Goal: Task Accomplishment & Management: Use online tool/utility

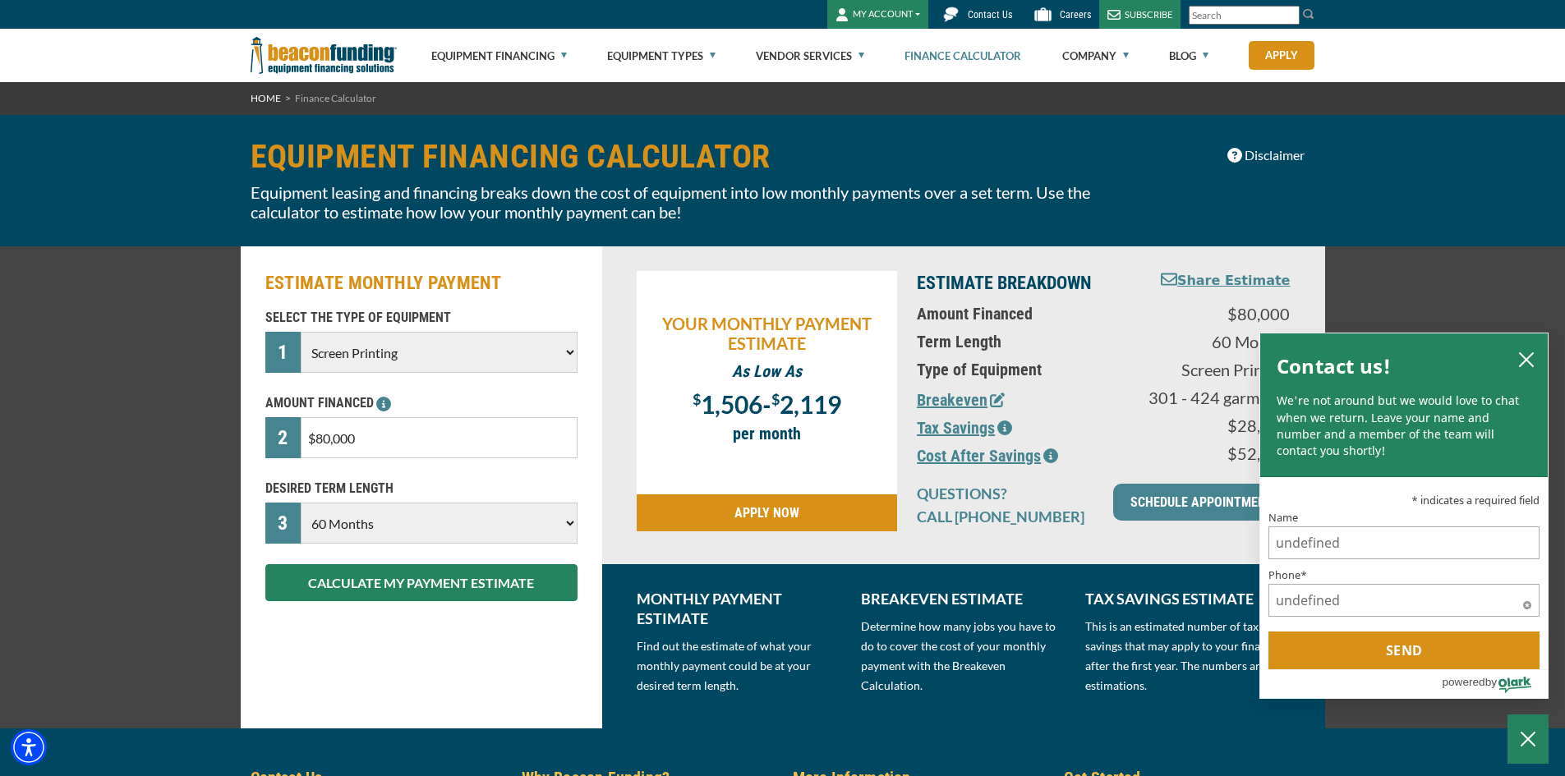
select select "2"
select select "60"
click at [1533, 362] on icon "close chatbox" at bounding box center [1526, 360] width 16 height 16
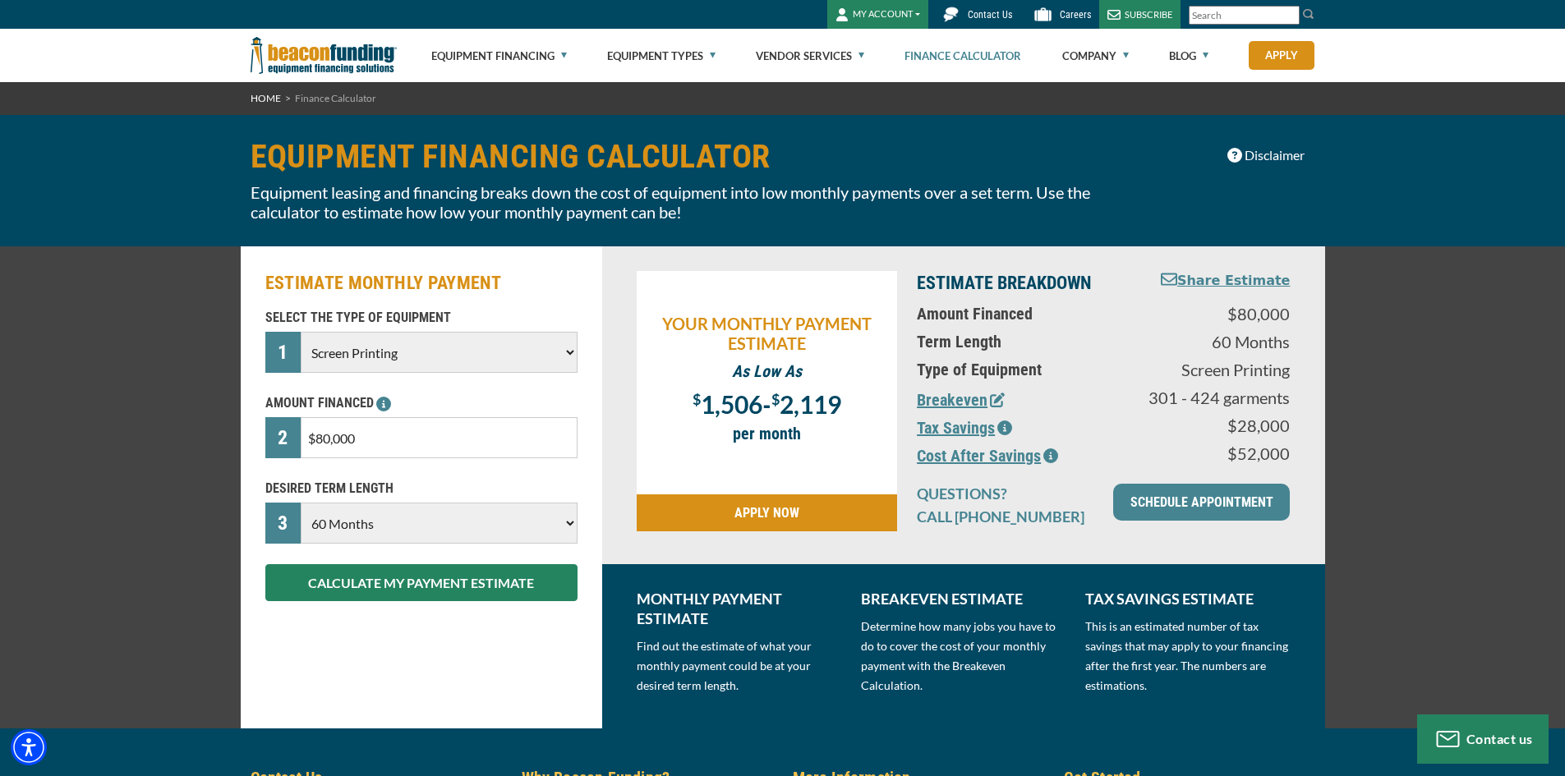
click at [990, 407] on icon "button" at bounding box center [997, 400] width 15 height 15
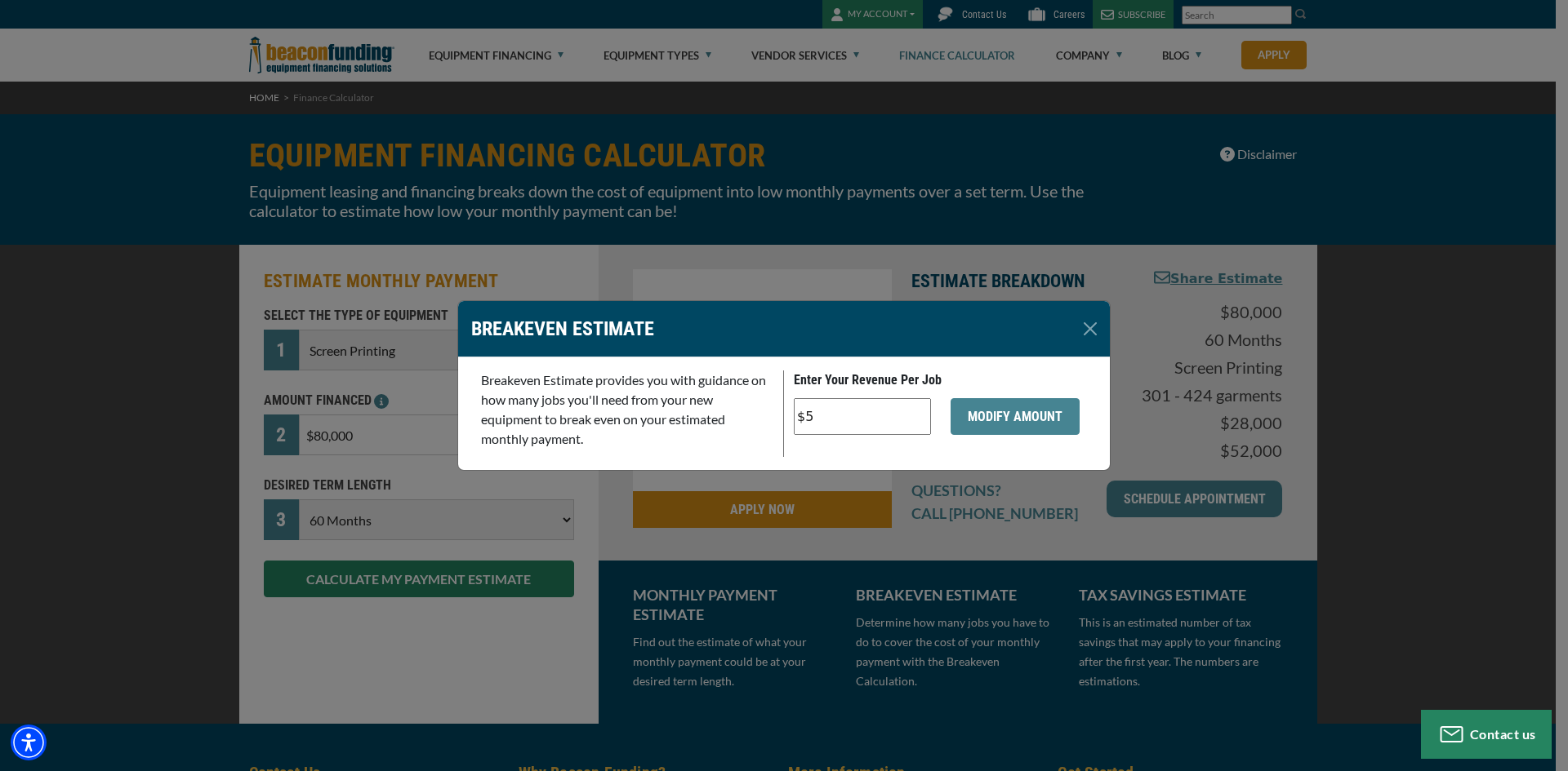
drag, startPoint x: 827, startPoint y: 418, endPoint x: 713, endPoint y: 428, distance: 114.4
click at [716, 428] on div "Breakeven Estimate provides you with guidance on how many jobs you'll need from…" at bounding box center [783, 413] width 625 height 86
type input "$2"
click at [1005, 418] on button "MODIFY AMOUNT" at bounding box center [1015, 416] width 129 height 37
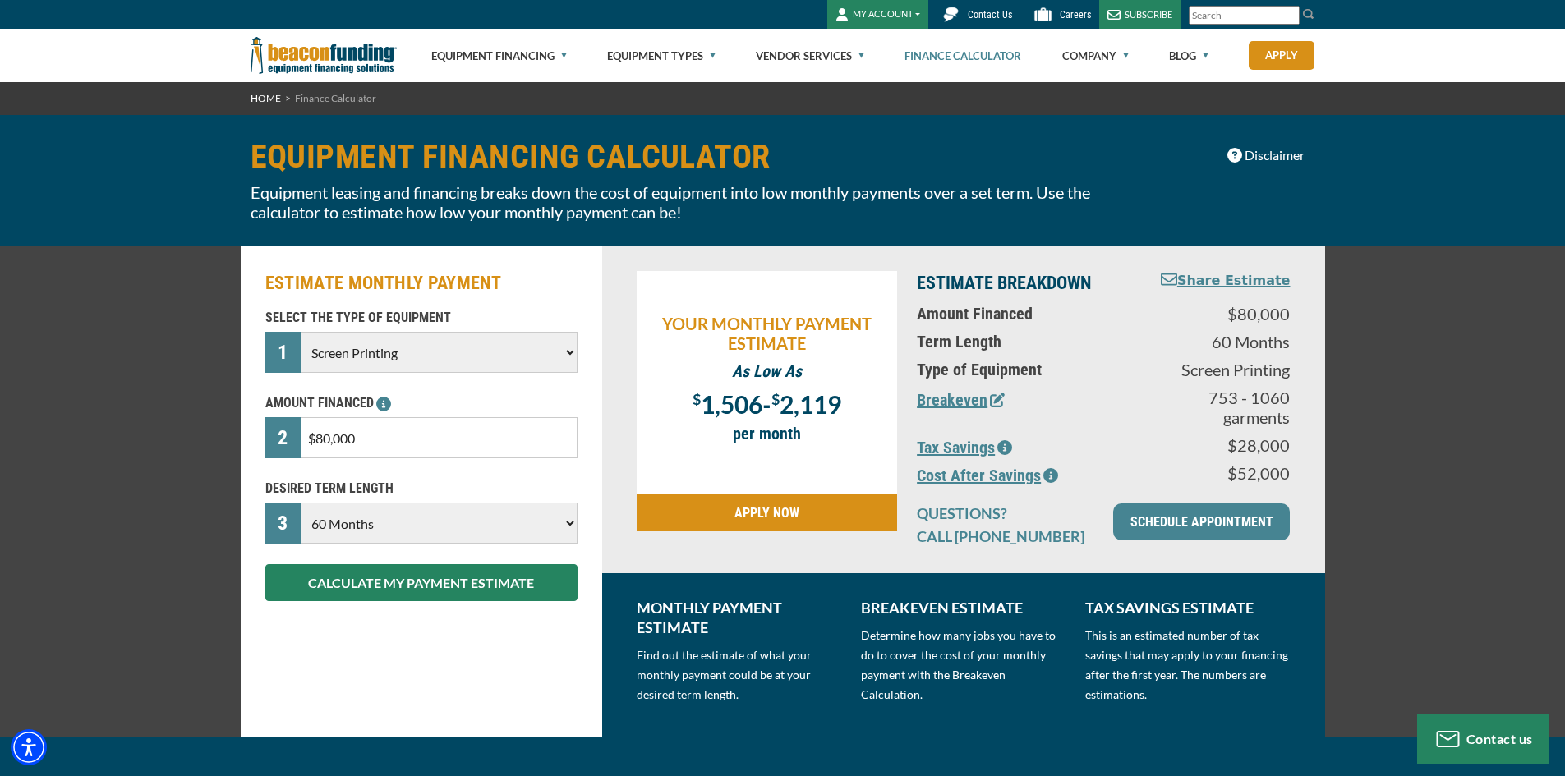
click at [537, 529] on select "Choose 36 Months 48 Months 60 Months" at bounding box center [439, 523] width 276 height 41
select select "48"
click at [301, 503] on select "Choose 36 Months 48 Months 60 Months" at bounding box center [439, 523] width 276 height 41
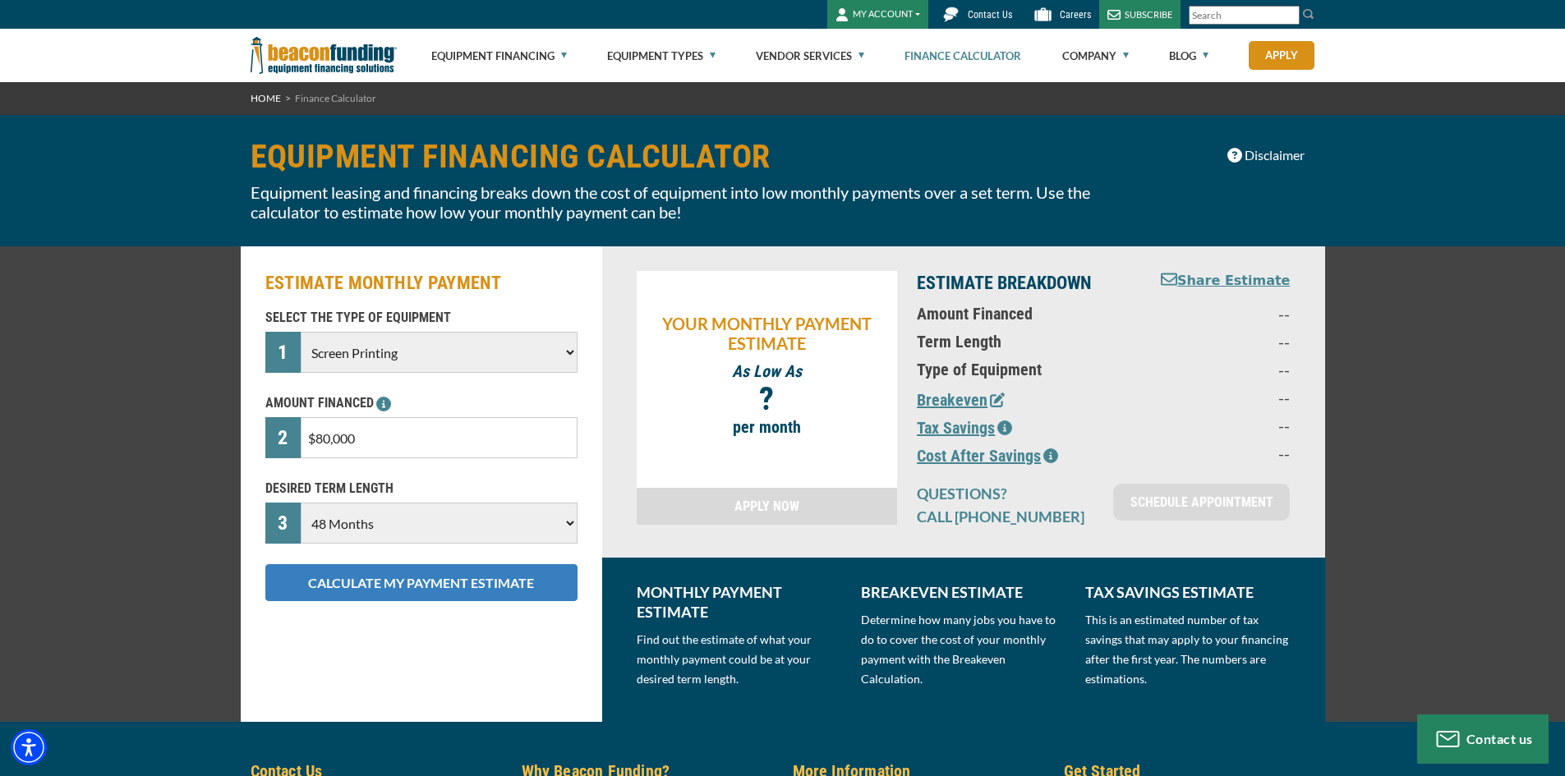
click at [454, 588] on button "CALCULATE MY PAYMENT ESTIMATE" at bounding box center [421, 583] width 312 height 37
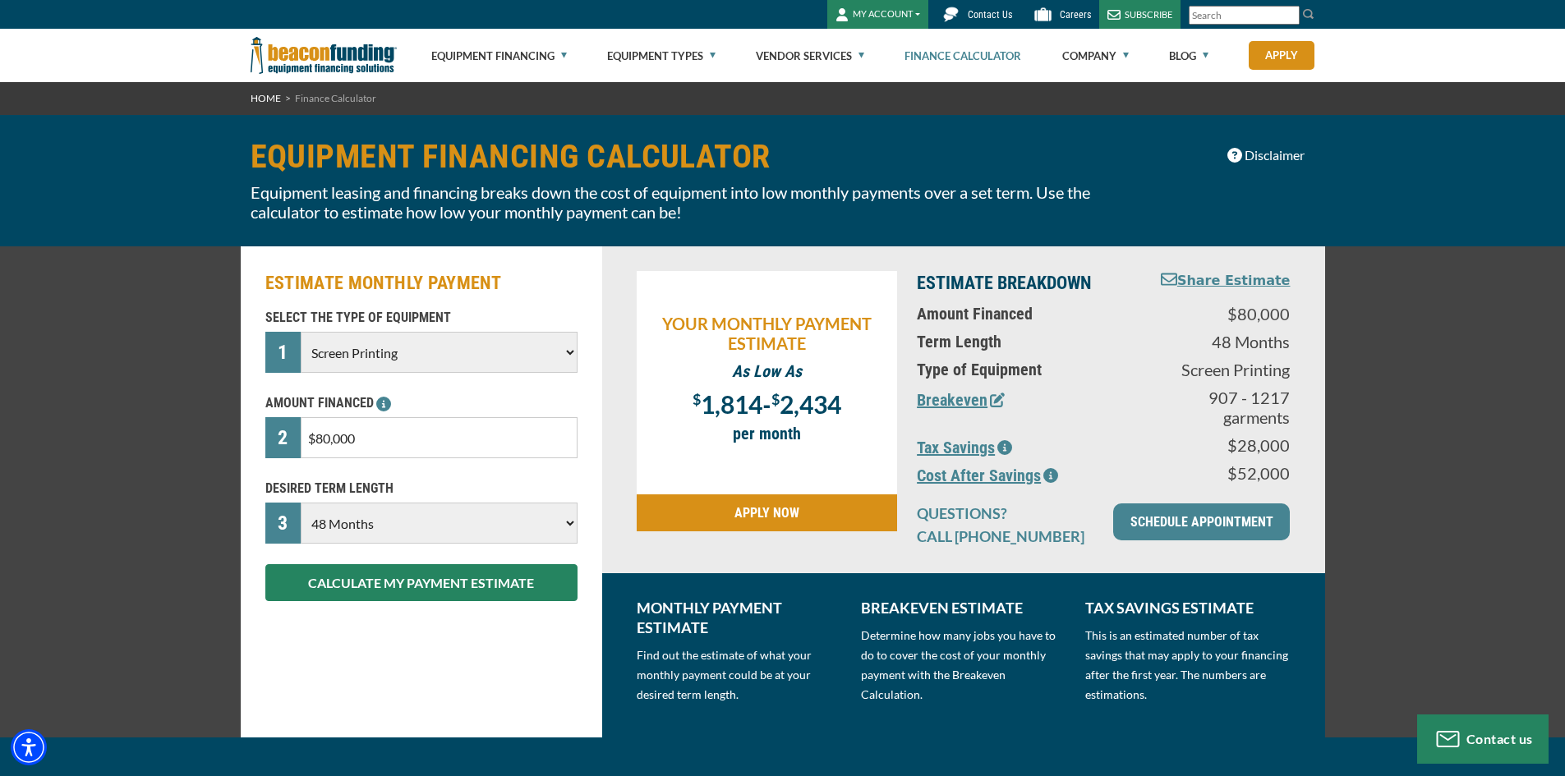
click at [999, 454] on icon "button" at bounding box center [1005, 447] width 15 height 15
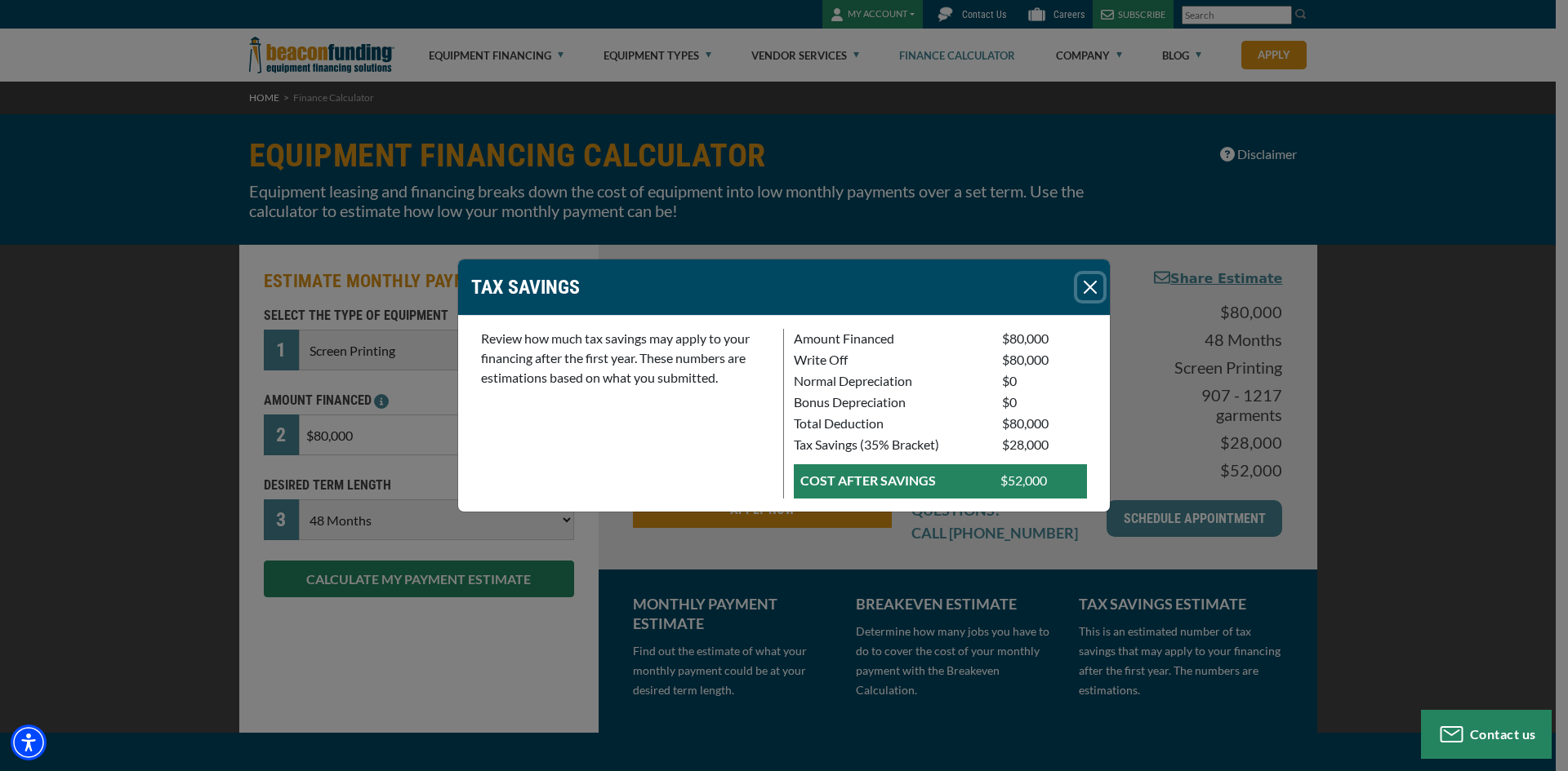
drag, startPoint x: 1087, startPoint y: 286, endPoint x: 1092, endPoint y: 296, distance: 11.2
click at [1087, 286] on button "Close" at bounding box center [1090, 287] width 26 height 26
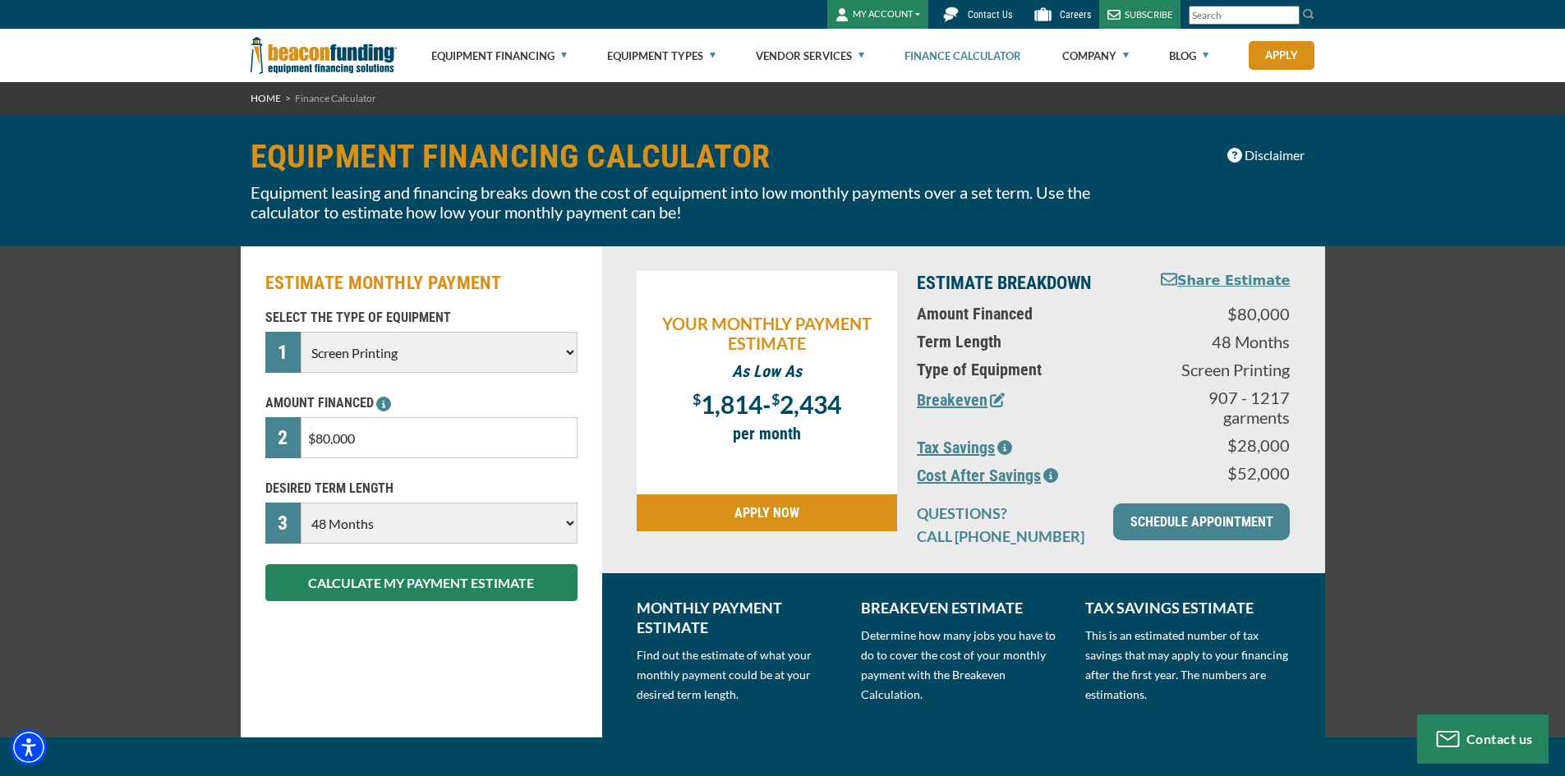
click at [920, 474] on button "Cost After Savings" at bounding box center [987, 475] width 141 height 25
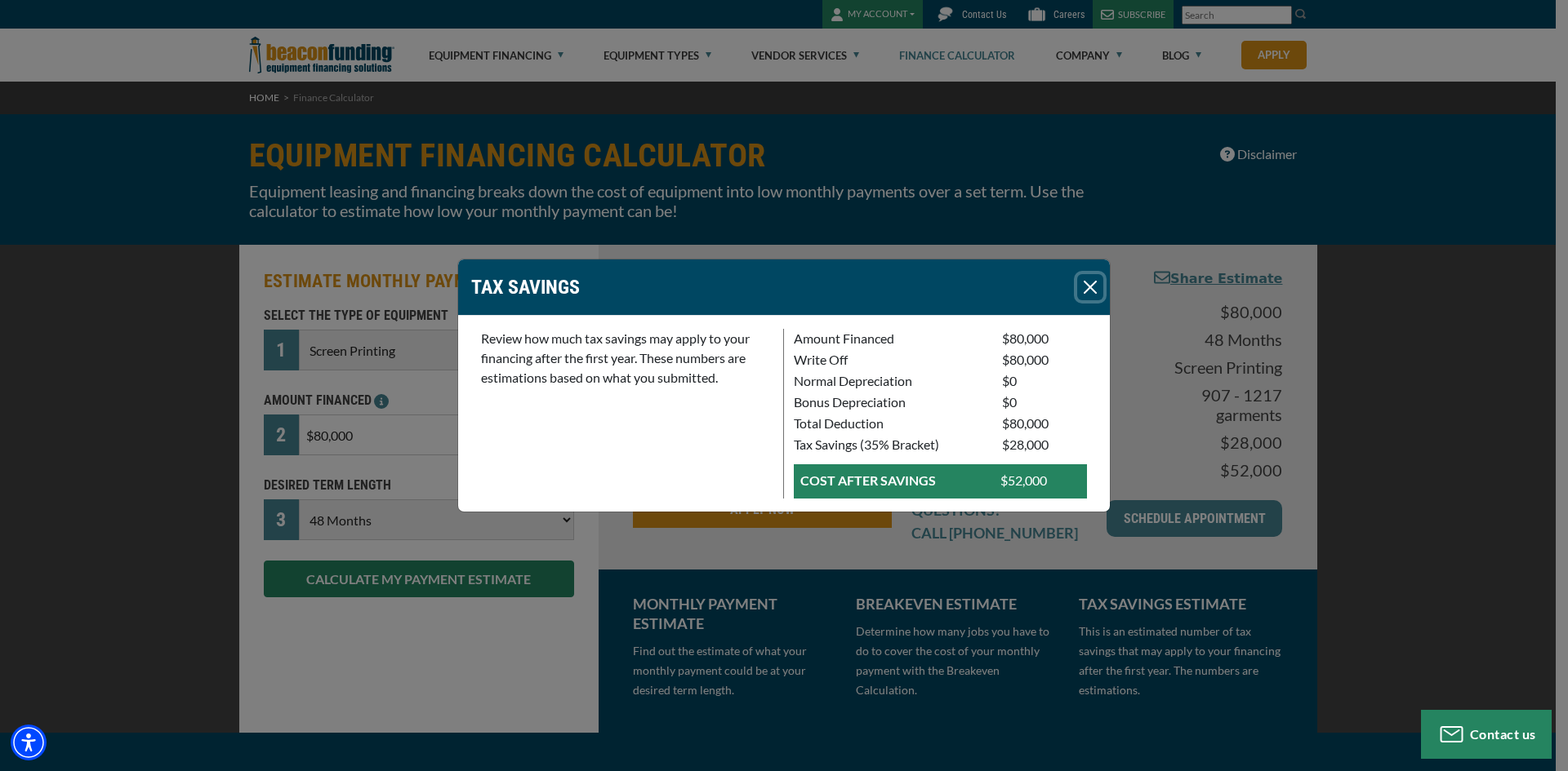
click at [1086, 277] on button "Close" at bounding box center [1090, 287] width 26 height 26
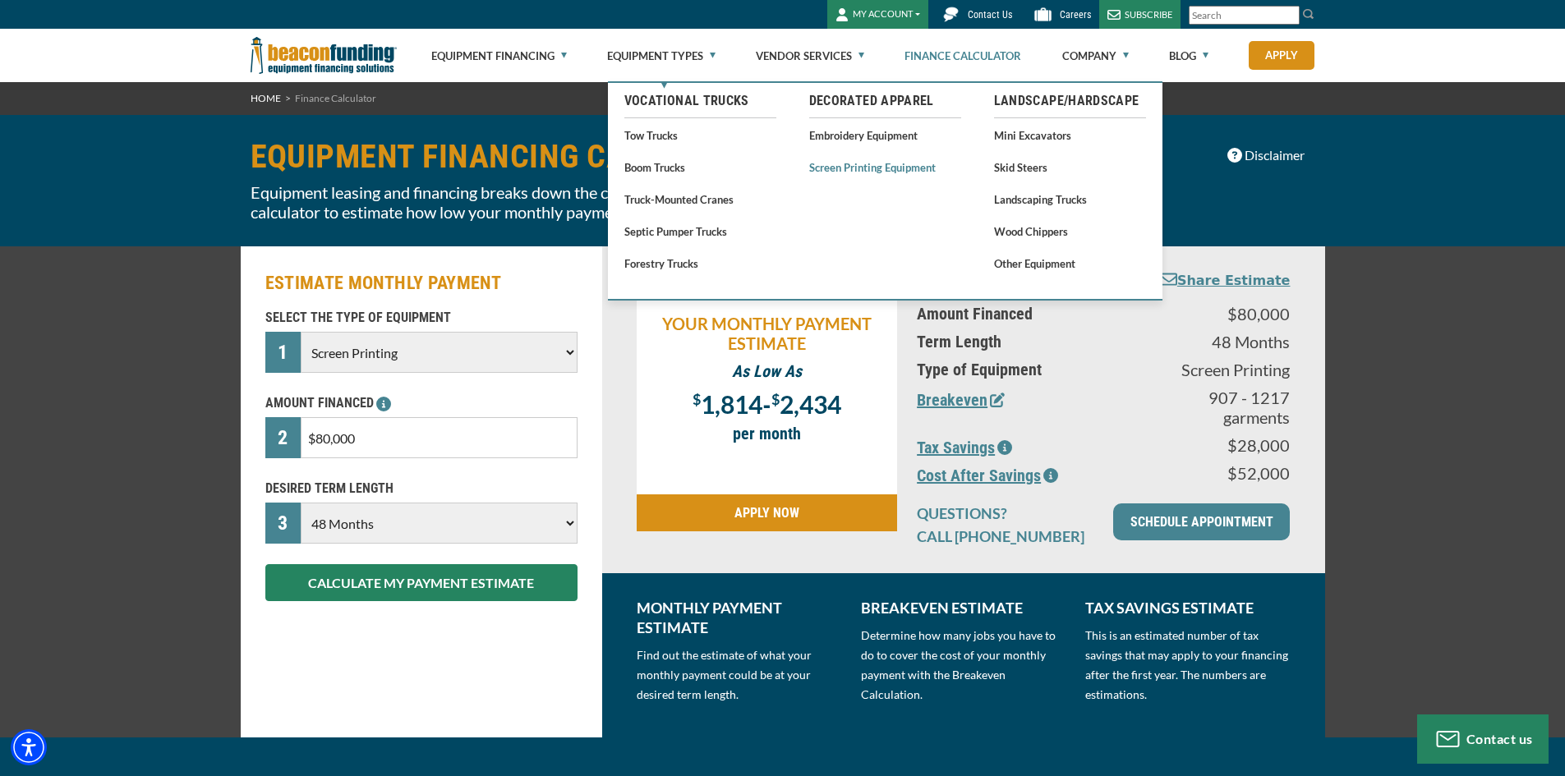
click at [856, 168] on link "Screen Printing Equipment" at bounding box center [885, 167] width 152 height 21
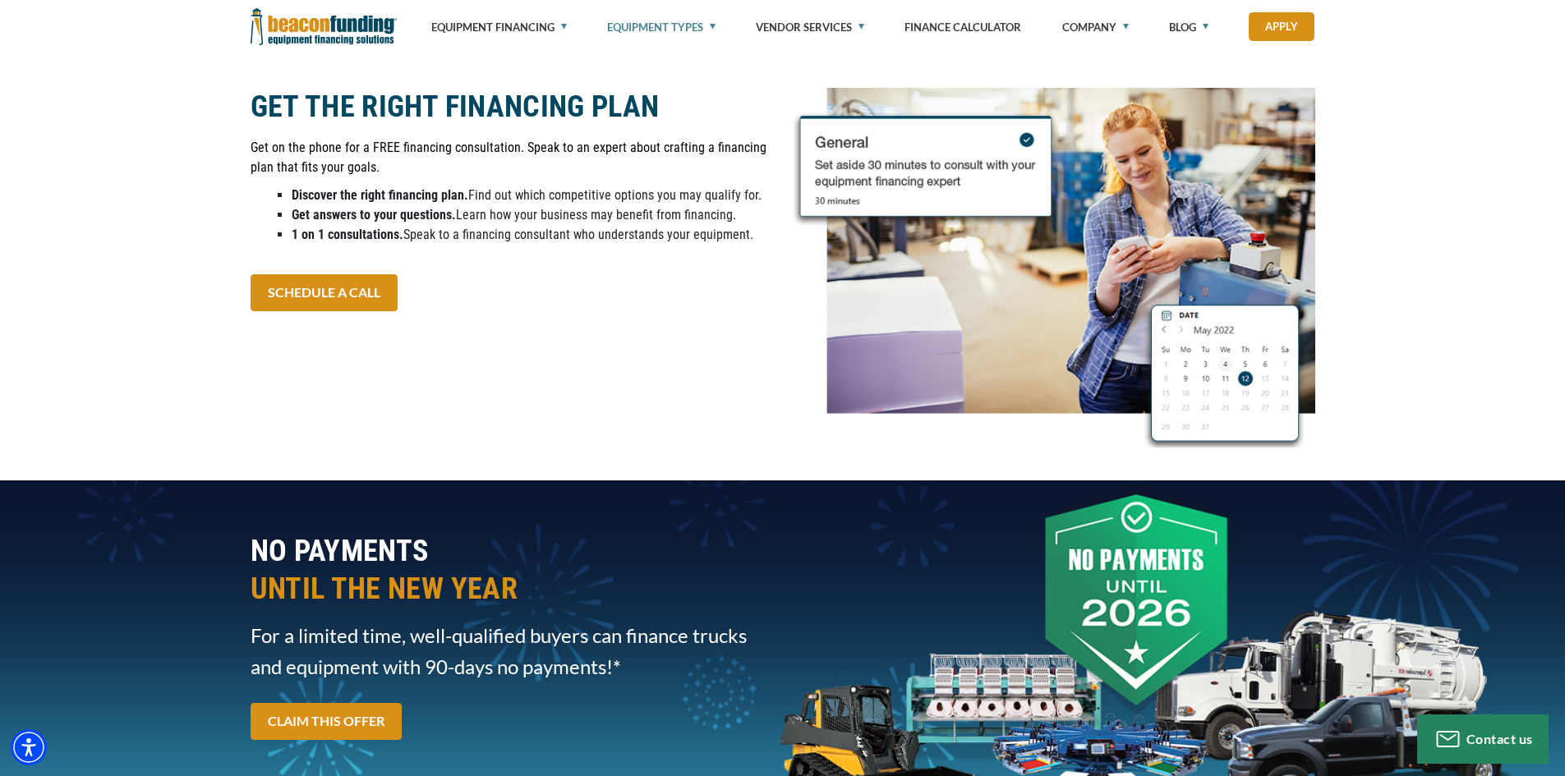
scroll to position [3725, 0]
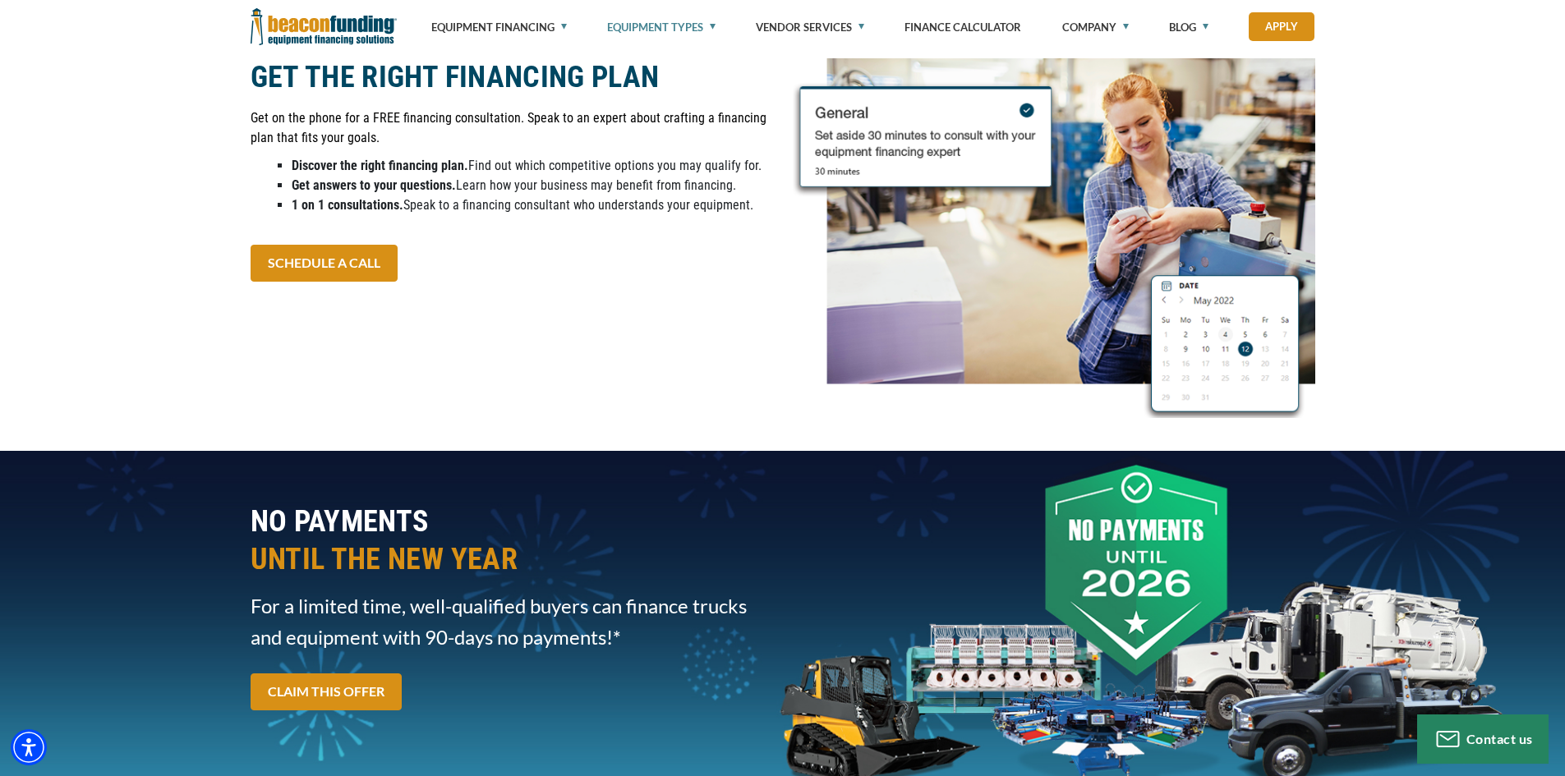
click at [442, 348] on div "GET THE RIGHT FINANCING PLAN Get on the phone for a FREE financing consultation…" at bounding box center [512, 238] width 542 height 360
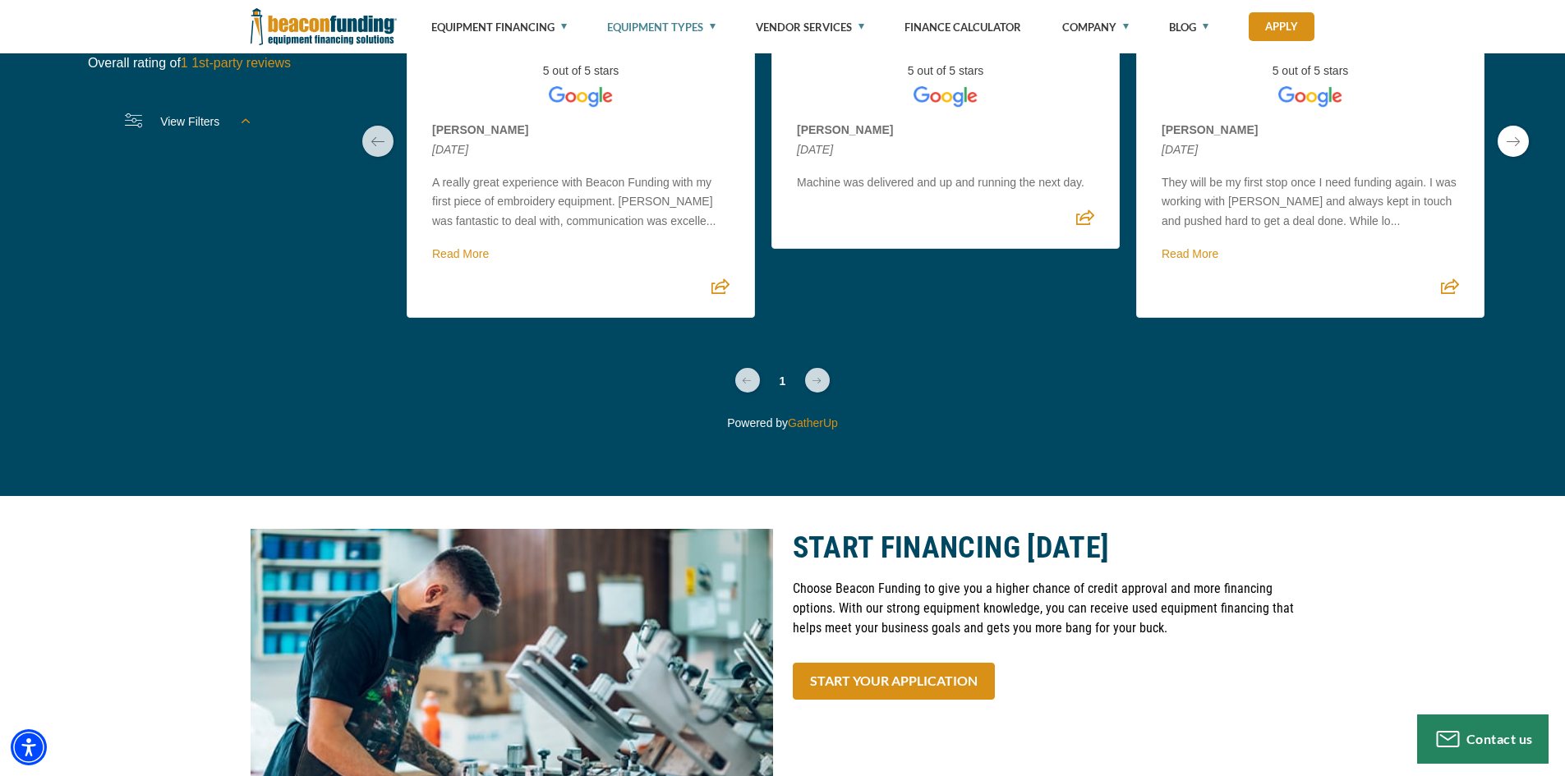
scroll to position [6020, 0]
